Goal: Transaction & Acquisition: Purchase product/service

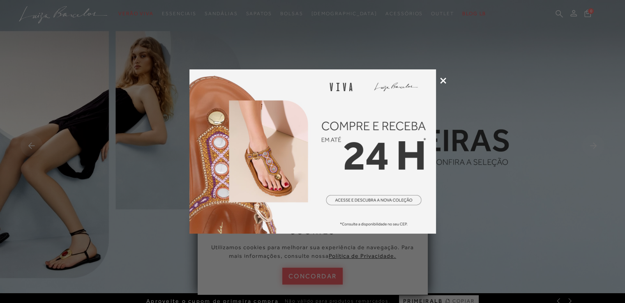
click at [444, 81] on icon at bounding box center [443, 81] width 6 height 6
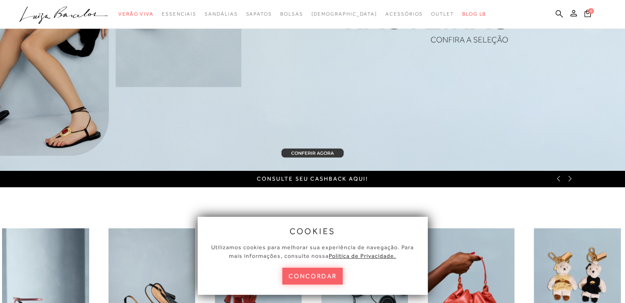
scroll to position [123, 0]
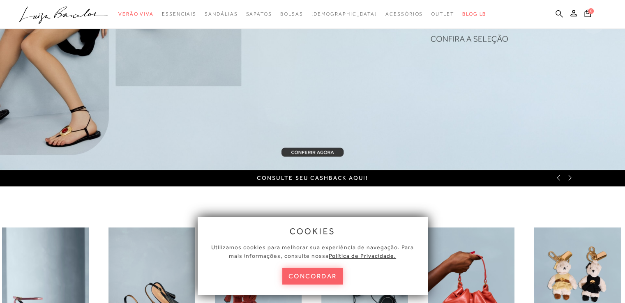
click at [347, 100] on img at bounding box center [312, 24] width 625 height 294
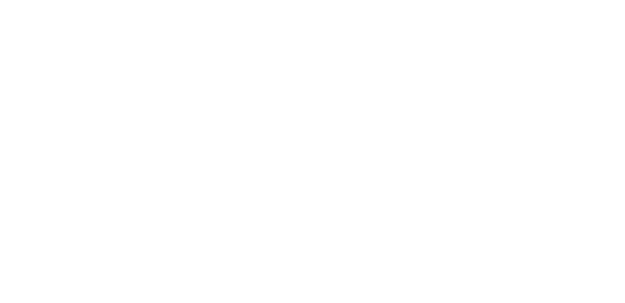
scroll to position [38, 0]
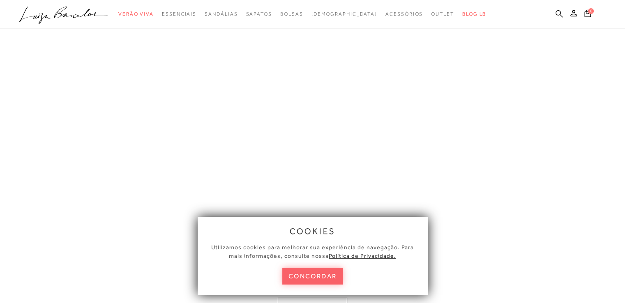
click at [313, 277] on button "concordar" at bounding box center [312, 276] width 61 height 17
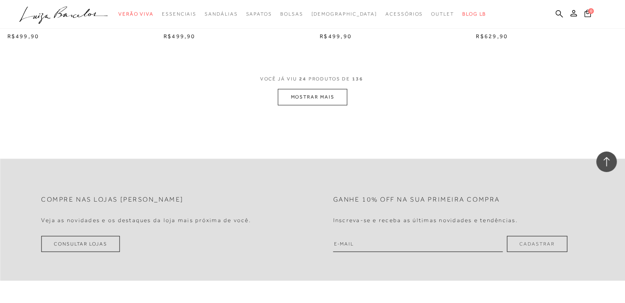
scroll to position [1727, 0]
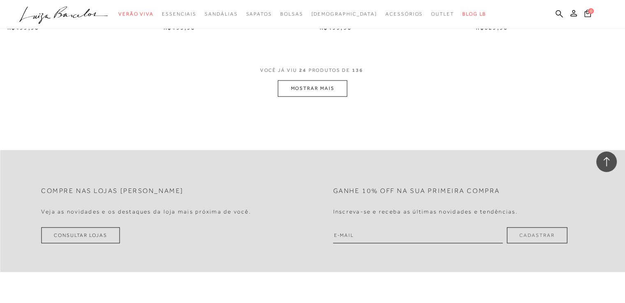
click at [312, 86] on button "MOSTRAR MAIS" at bounding box center [312, 89] width 69 height 16
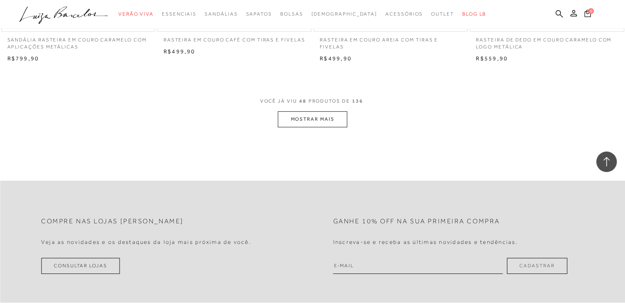
scroll to position [3454, 0]
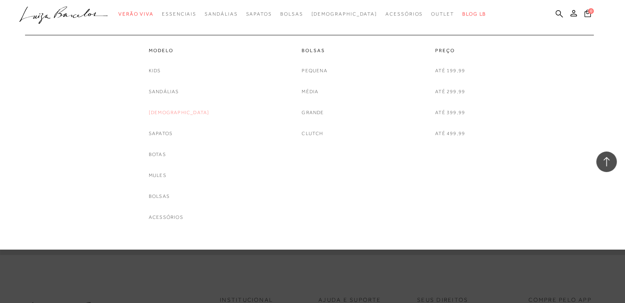
click at [180, 114] on link "[DEMOGRAPHIC_DATA]" at bounding box center [179, 113] width 61 height 9
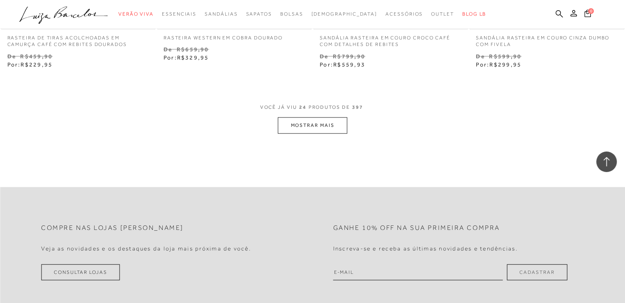
scroll to position [1809, 0]
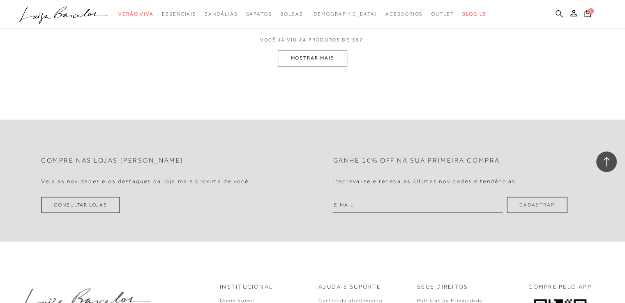
click at [312, 53] on button "MOSTRAR MAIS" at bounding box center [312, 58] width 69 height 16
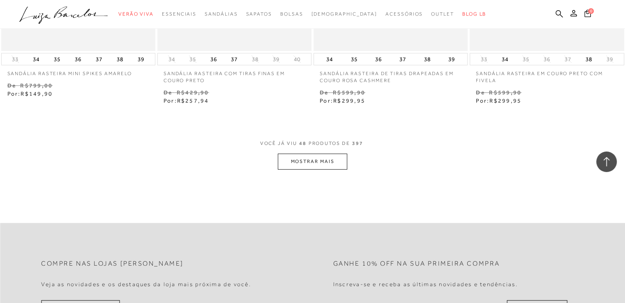
scroll to position [3536, 0]
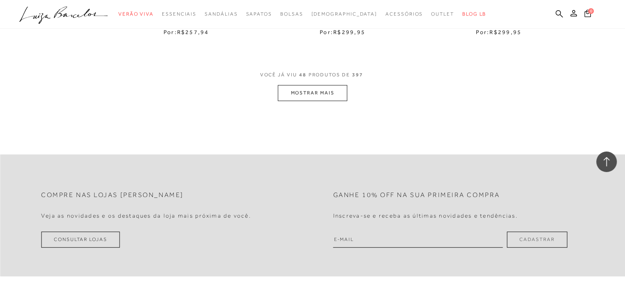
click at [311, 93] on button "MOSTRAR MAIS" at bounding box center [312, 93] width 69 height 16
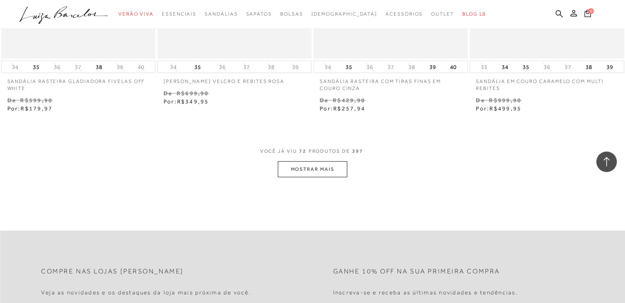
scroll to position [5222, 0]
click at [294, 169] on button "MOSTRAR MAIS" at bounding box center [312, 169] width 69 height 16
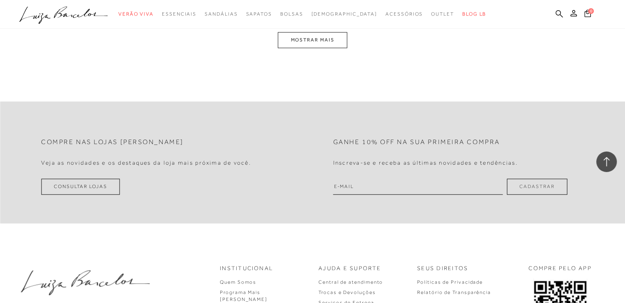
scroll to position [7114, 0]
click at [294, 36] on button "MOSTRAR MAIS" at bounding box center [312, 39] width 69 height 16
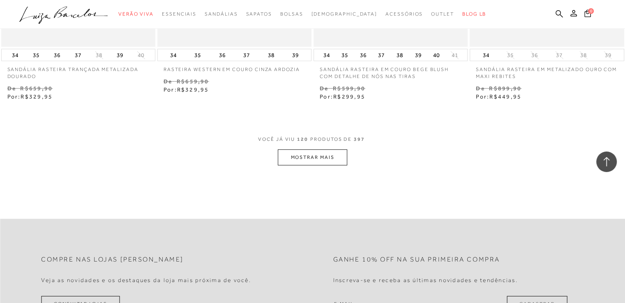
scroll to position [8752, 0]
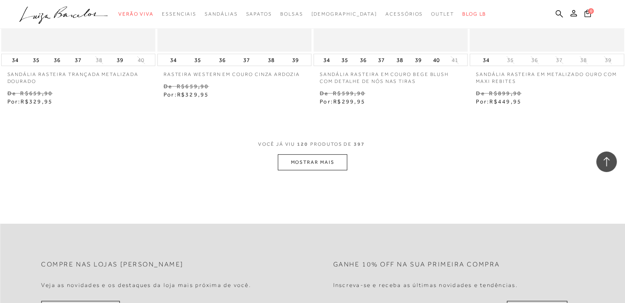
click at [320, 160] on button "MOSTRAR MAIS" at bounding box center [312, 163] width 69 height 16
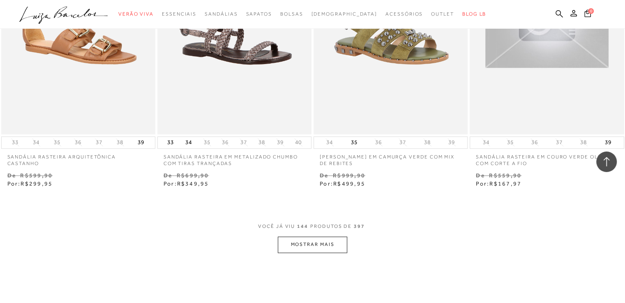
scroll to position [10479, 0]
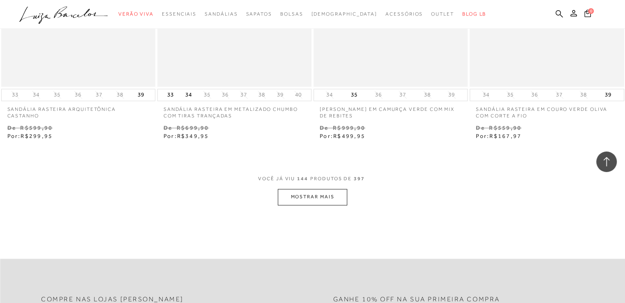
click at [309, 192] on button "MOSTRAR MAIS" at bounding box center [312, 197] width 69 height 16
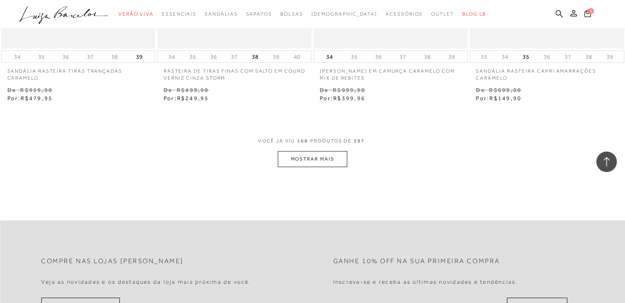
scroll to position [12288, 0]
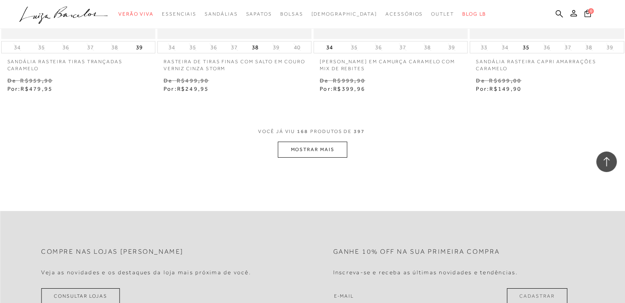
click at [315, 147] on button "MOSTRAR MAIS" at bounding box center [312, 150] width 69 height 16
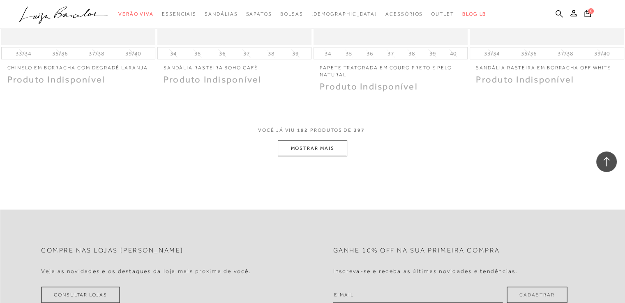
scroll to position [14098, 0]
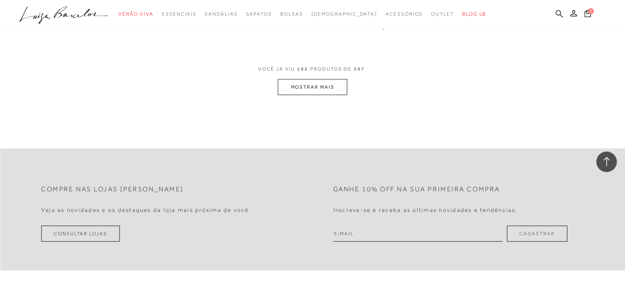
click at [308, 85] on button "MOSTRAR MAIS" at bounding box center [312, 87] width 69 height 16
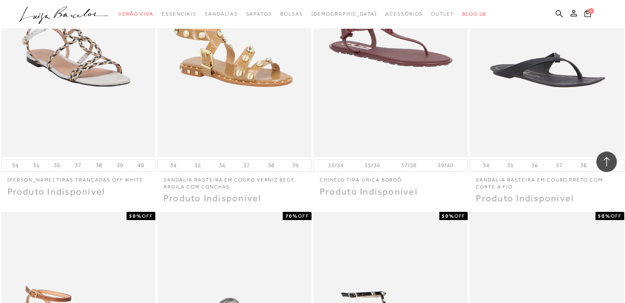
scroll to position [15126, 0]
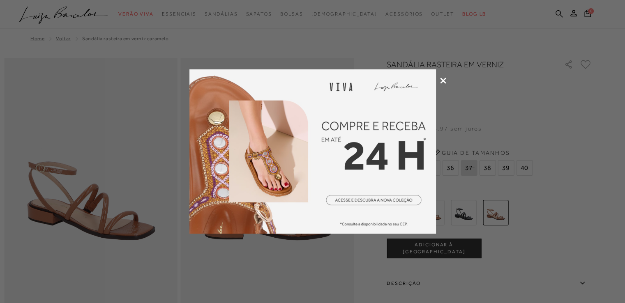
click at [446, 79] on icon at bounding box center [443, 81] width 6 height 6
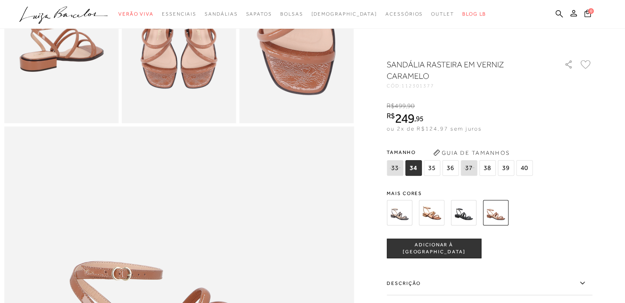
scroll to position [535, 0]
